Goal: Task Accomplishment & Management: Manage account settings

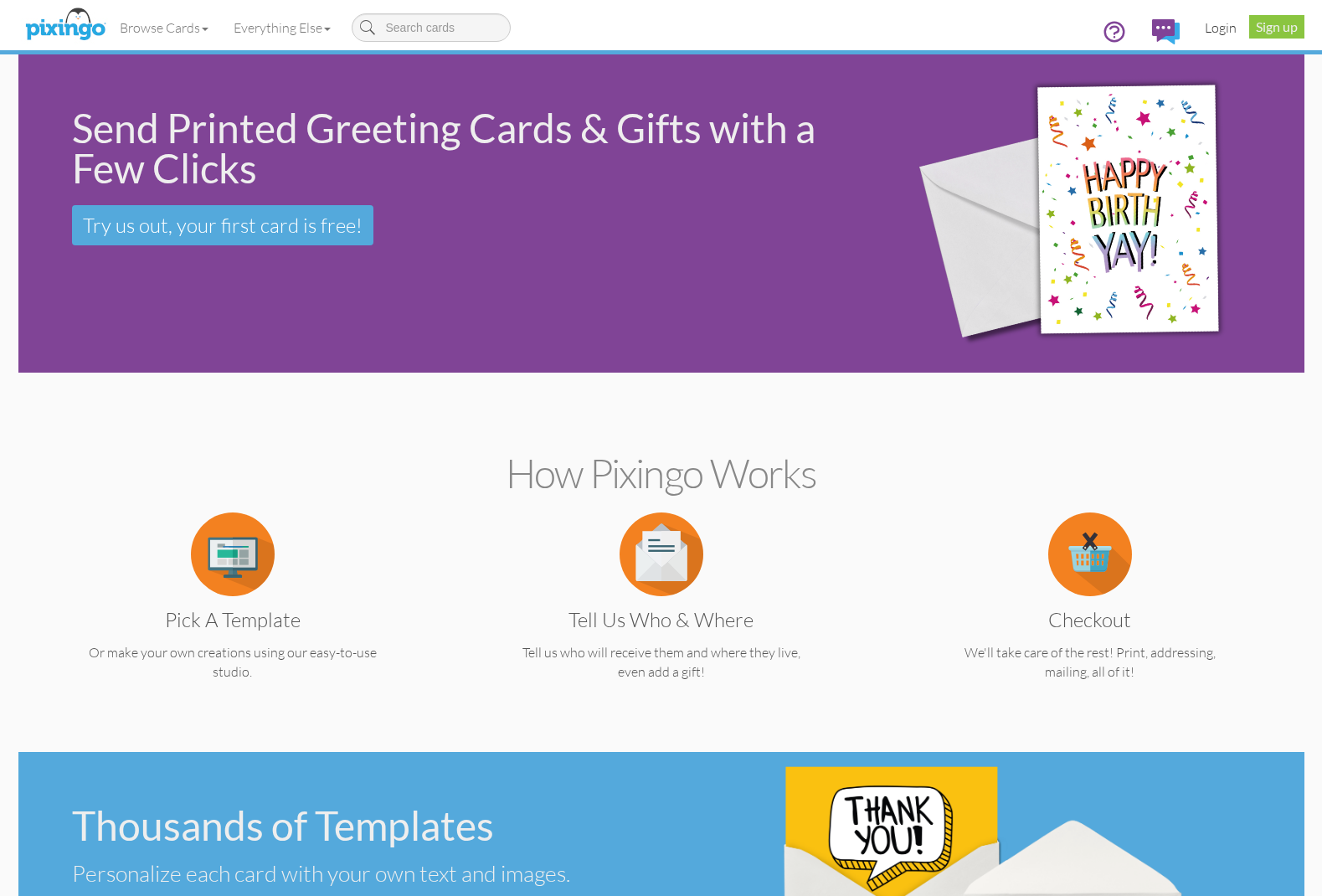
click at [1217, 26] on link "Login" at bounding box center [1220, 27] width 57 height 42
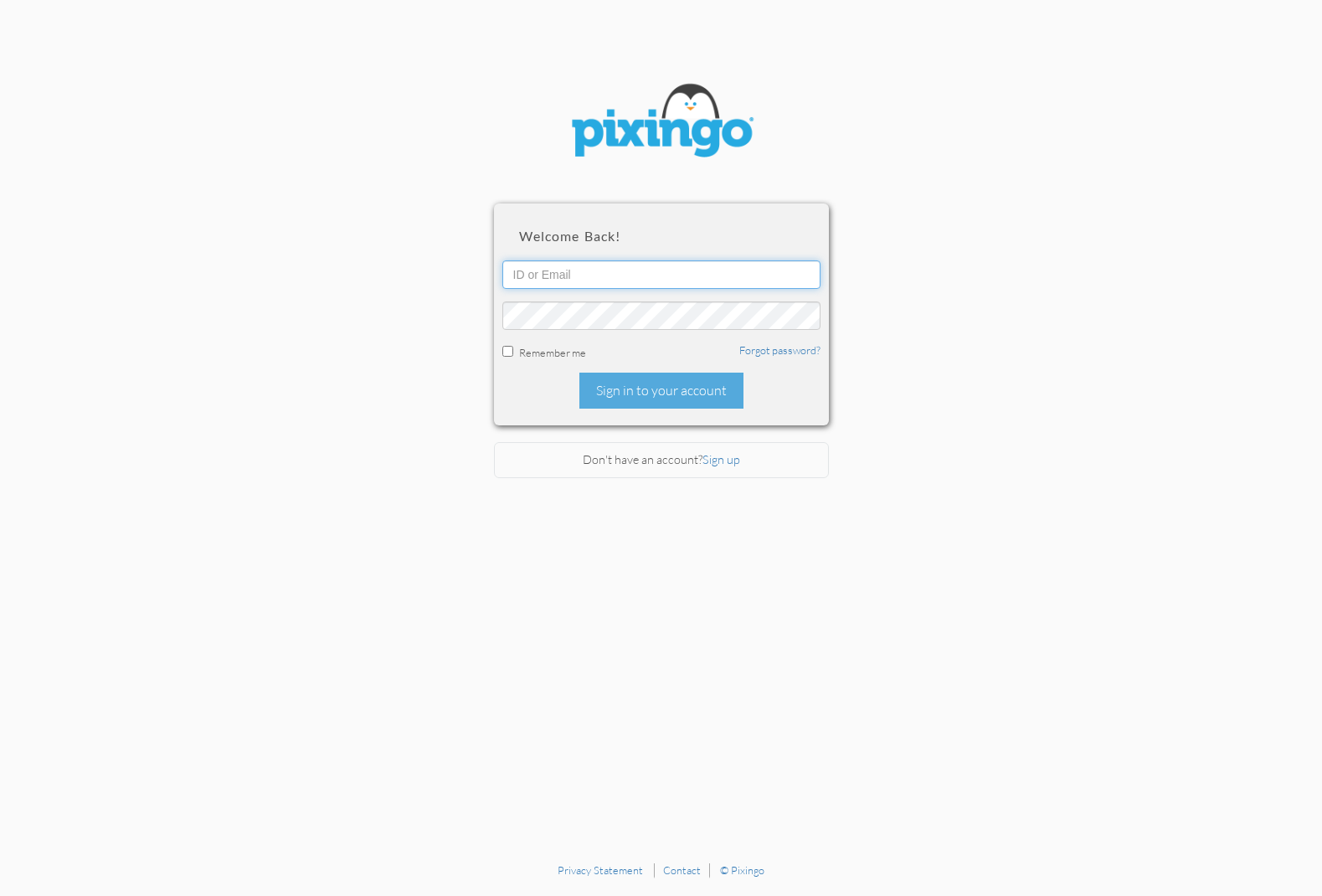
type input "[PERSON_NAME][EMAIL_ADDRESS][DOMAIN_NAME]"
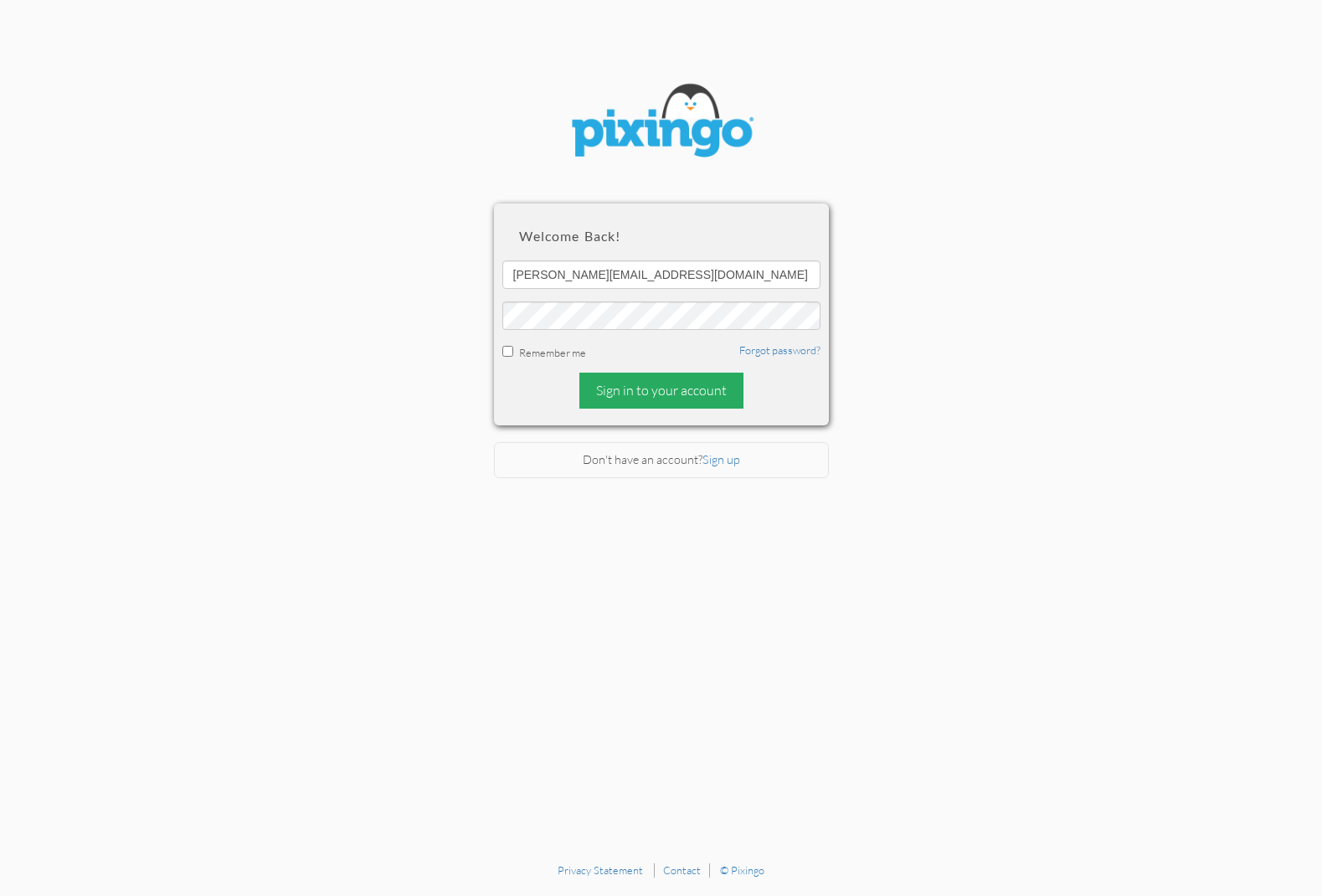
click at [654, 383] on div "Sign in to your account" at bounding box center [661, 390] width 164 height 36
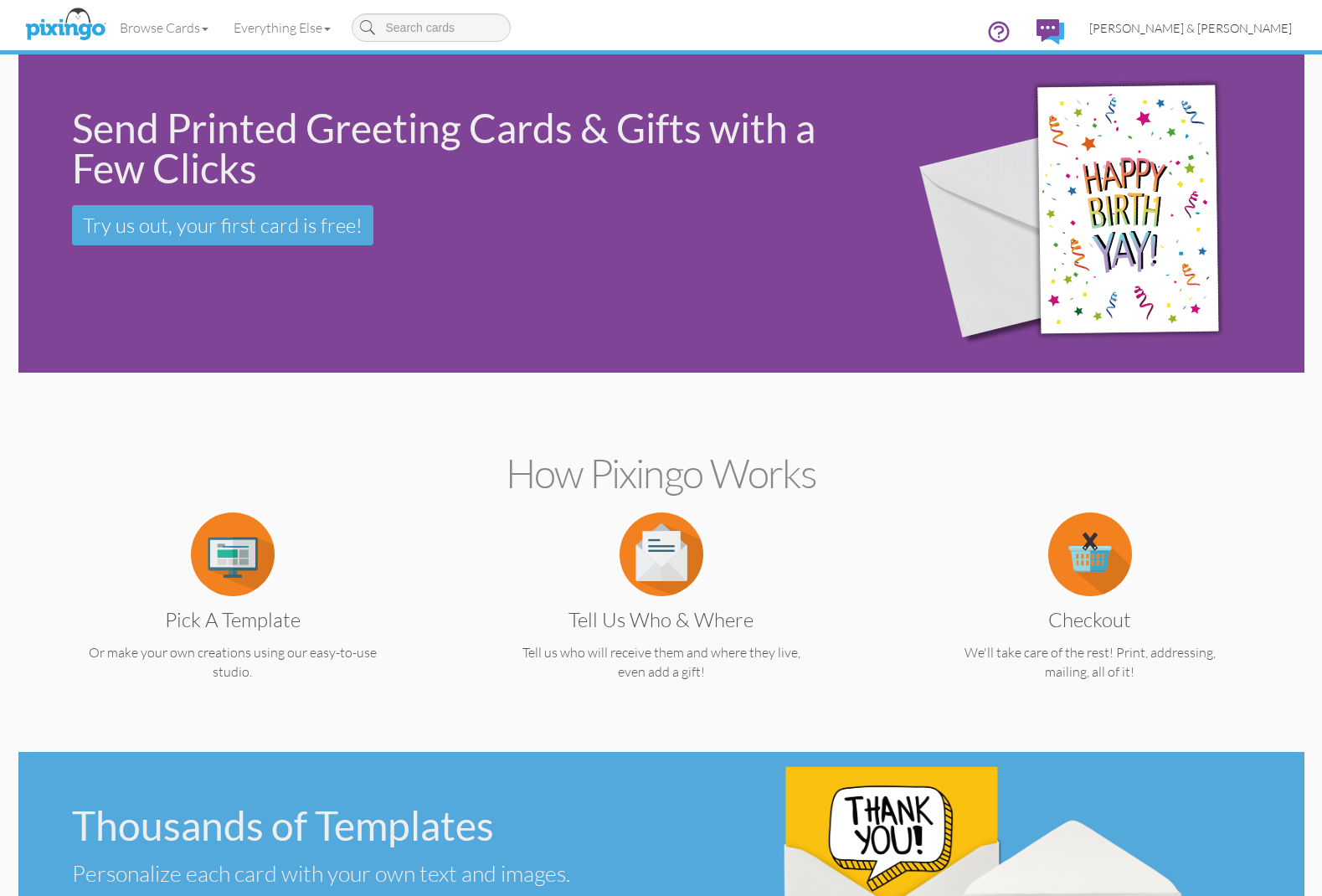
click at [1233, 27] on span "[PERSON_NAME] & [PERSON_NAME]" at bounding box center [1190, 28] width 203 height 15
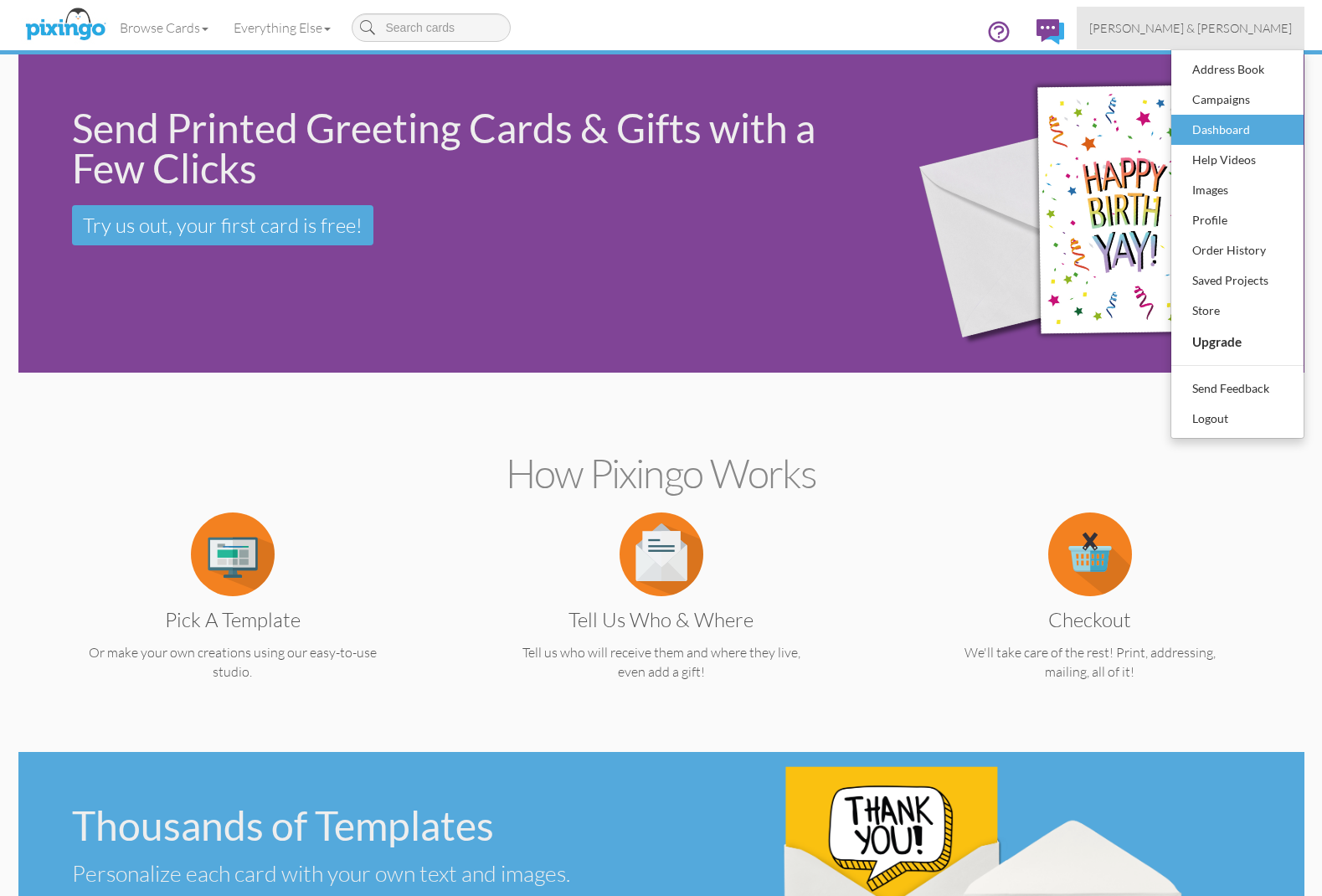
click at [1214, 132] on div "Dashboard" at bounding box center [1238, 130] width 99 height 25
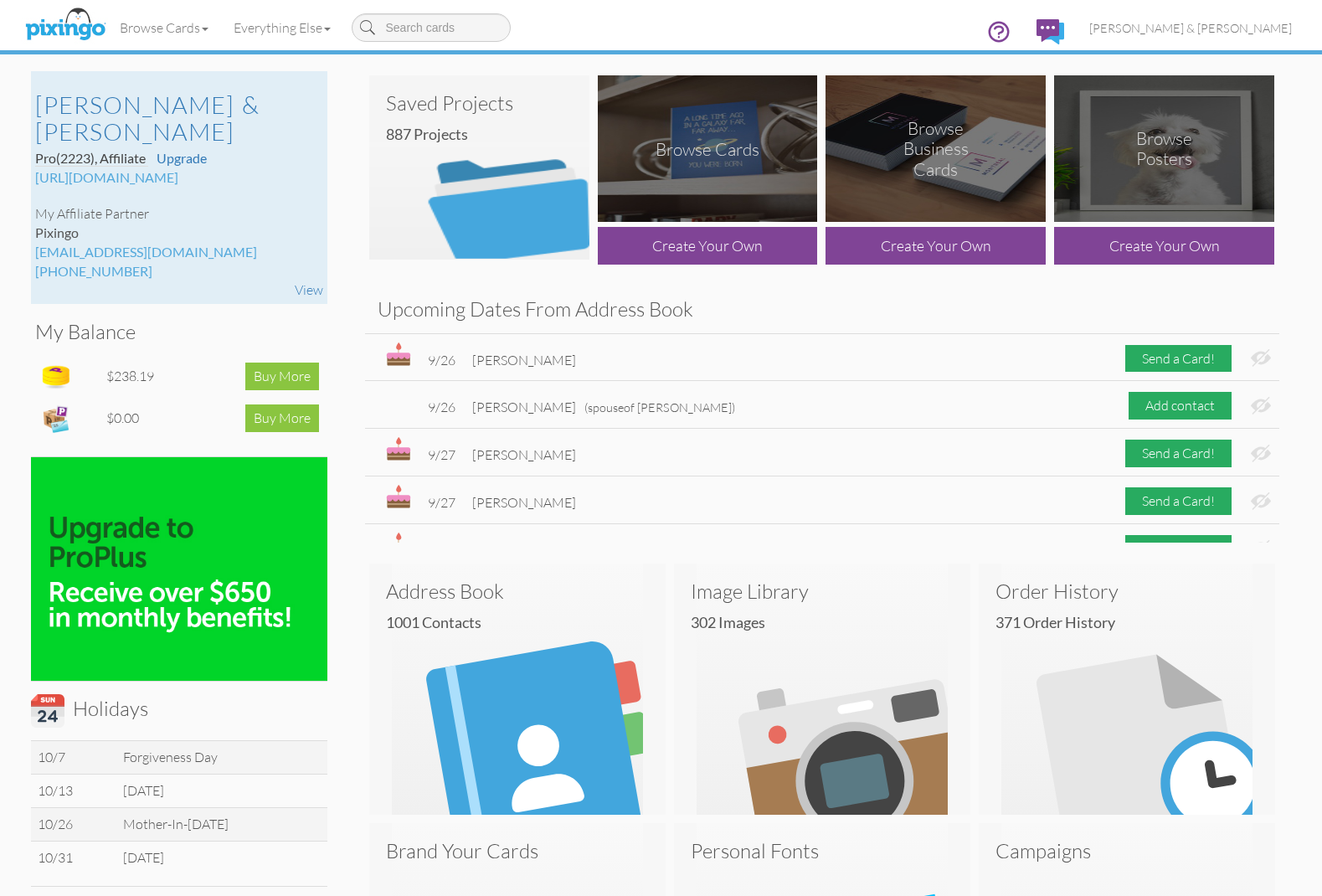
drag, startPoint x: 183, startPoint y: 154, endPoint x: 30, endPoint y: 151, distance: 153.0
click at [31, 151] on div "[PERSON_NAME] & [PERSON_NAME] Pro (2223) , Affiliate Upgrade [URL][DOMAIN_NAME]…" at bounding box center [179, 187] width 296 height 233
copy div "[URL][DOMAIN_NAME]"
